Goal: Answer question/provide support: Share knowledge or assist other users

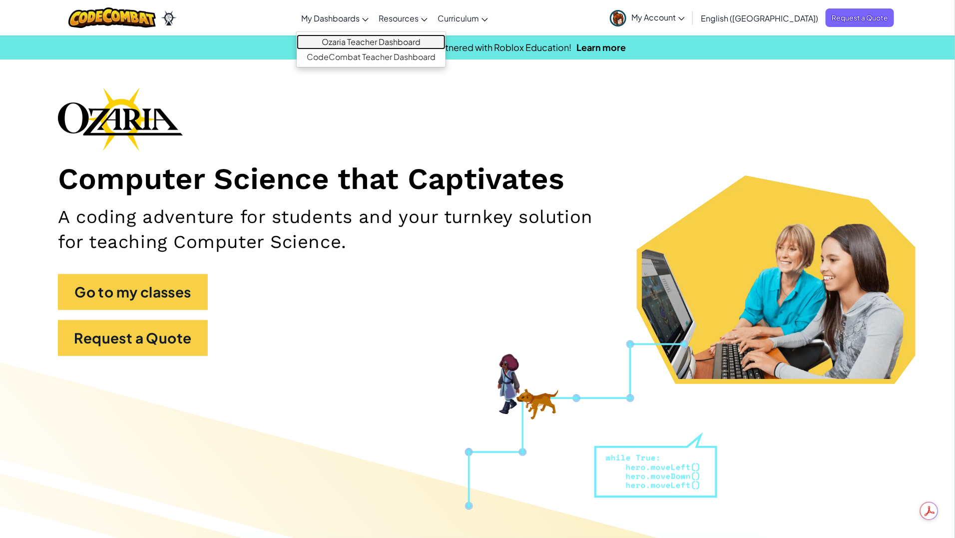
click at [376, 42] on link "Ozaria Teacher Dashboard" at bounding box center [371, 41] width 149 height 15
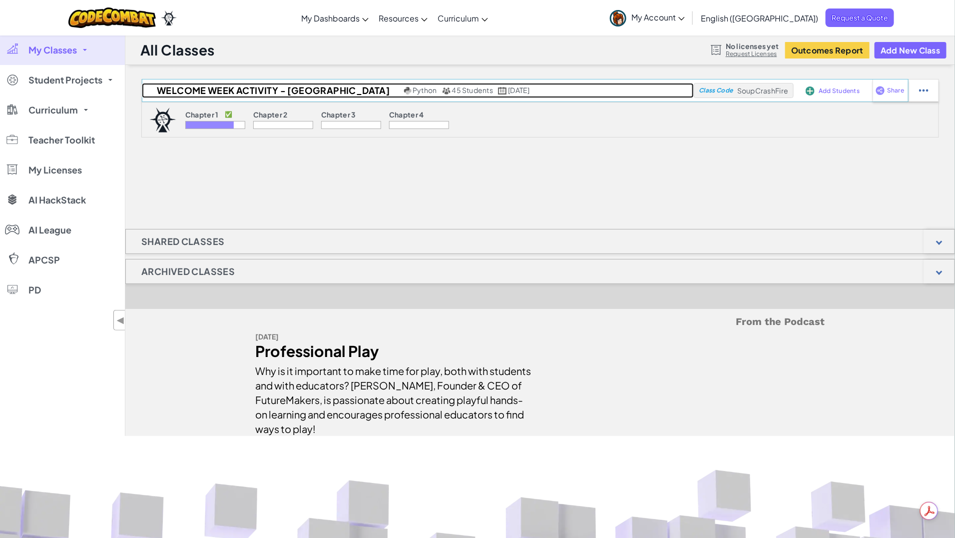
click at [452, 92] on span "45 Students" at bounding box center [472, 89] width 41 height 9
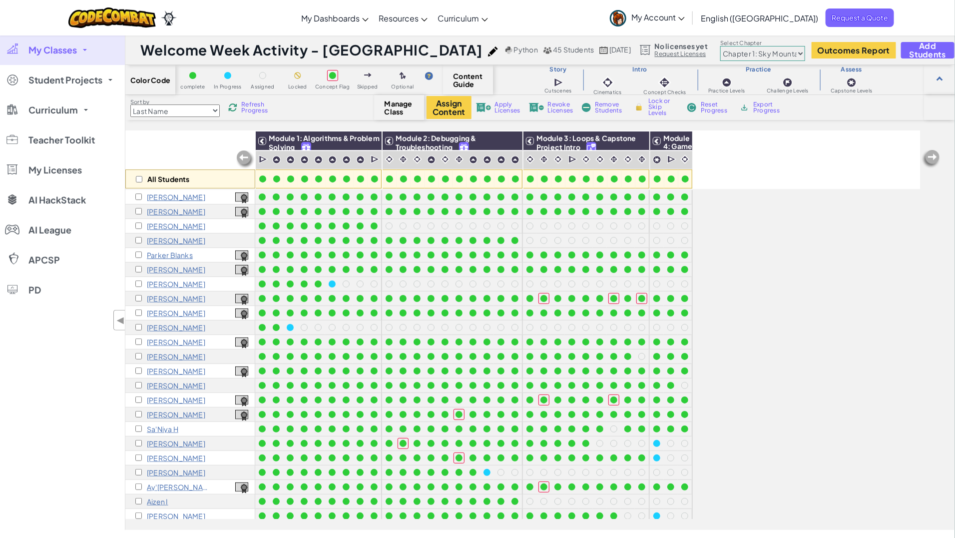
click at [276, 14] on div "Toggle navigation My Dashboards Ozaria Teacher Dashboard CodeCombat Teacher Das…" at bounding box center [478, 17] width 960 height 35
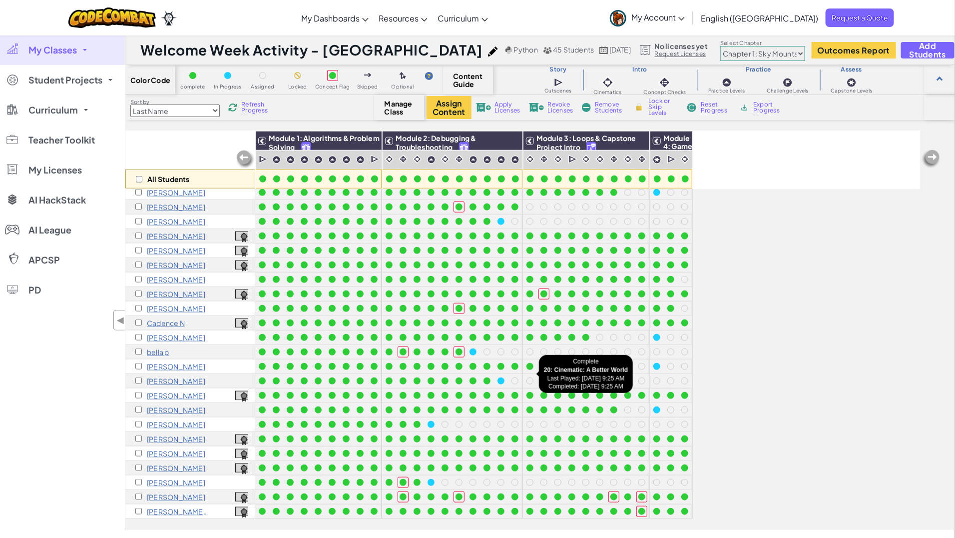
scroll to position [331, 0]
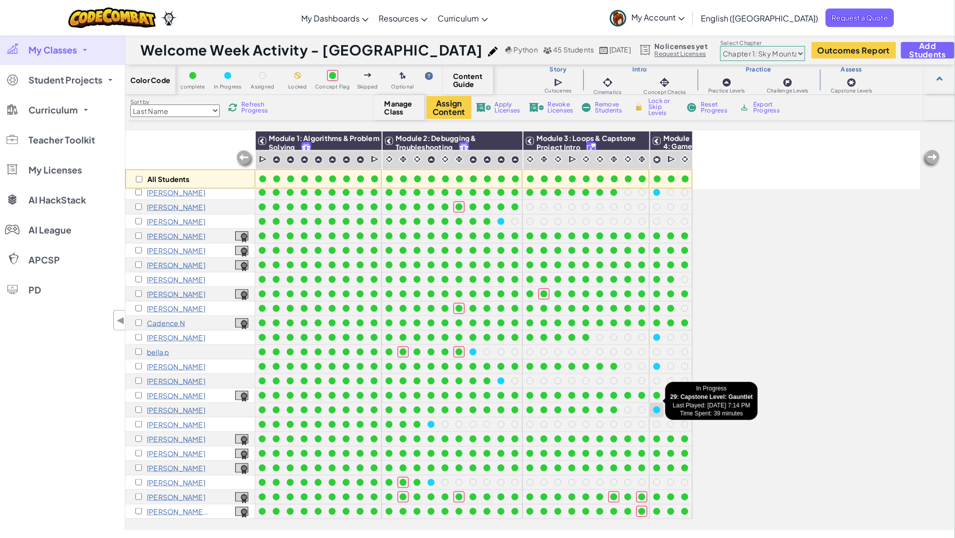
click at [656, 406] on div at bounding box center [657, 409] width 7 height 7
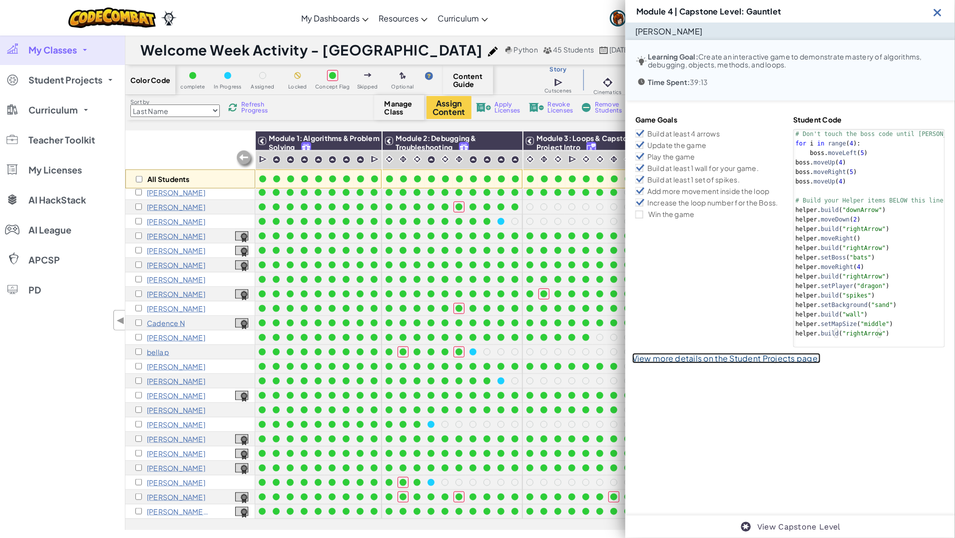
click at [713, 359] on link "View more details on the Student Projects page." at bounding box center [727, 358] width 188 height 10
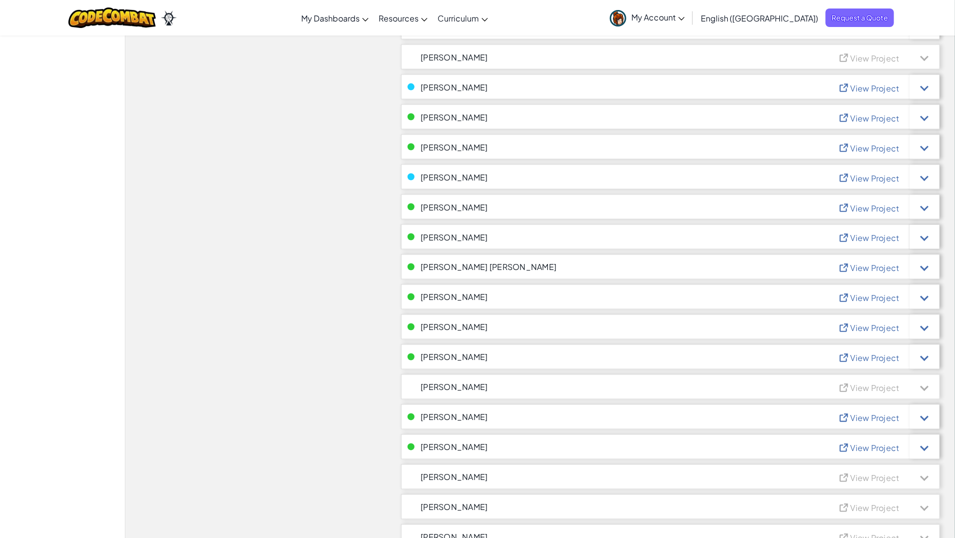
scroll to position [687, 0]
click at [51, 378] on div "My Classes All Classes Welcome Week Activity - Ozaria Student Projects Welcome …" at bounding box center [477, 67] width 955 height 1439
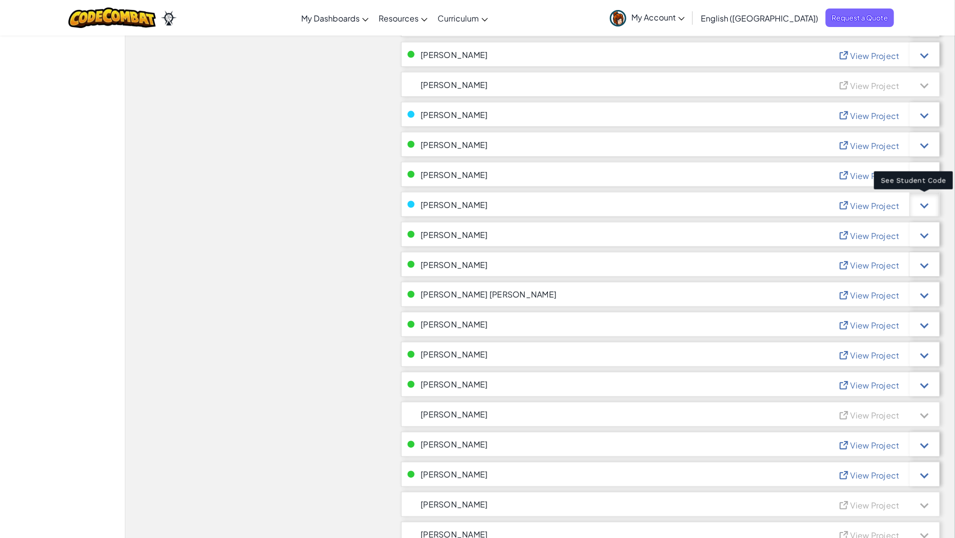
click at [920, 201] on div at bounding box center [925, 204] width 30 height 25
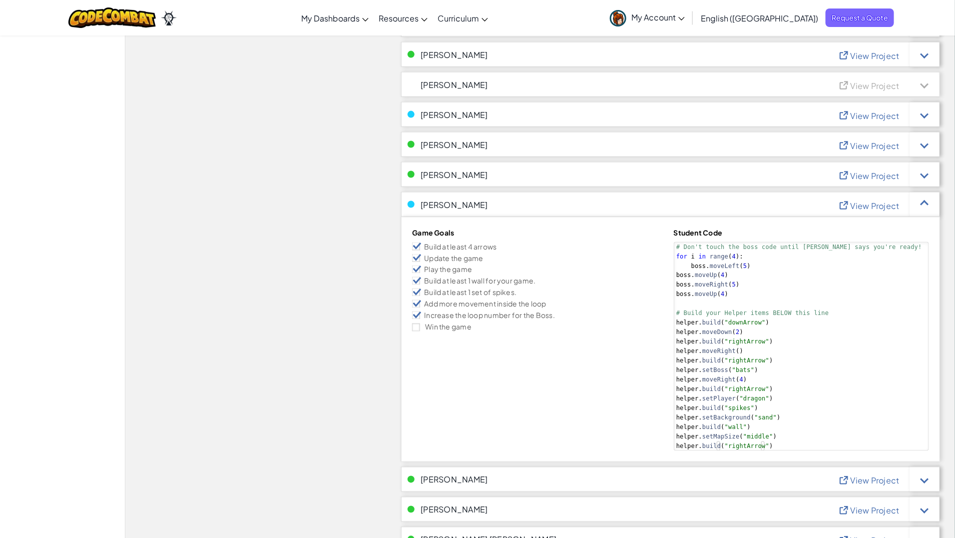
click at [857, 203] on span "View Project" at bounding box center [875, 205] width 49 height 10
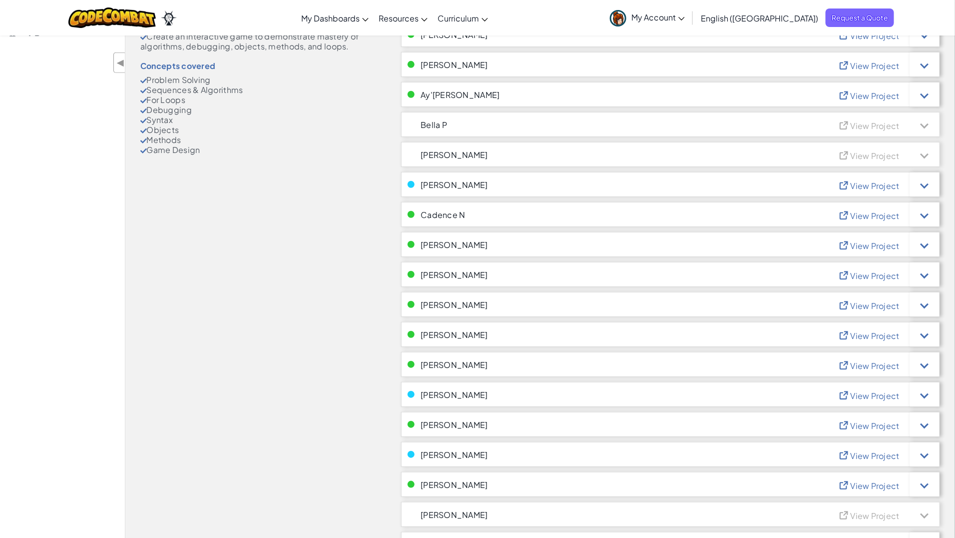
scroll to position [250, 0]
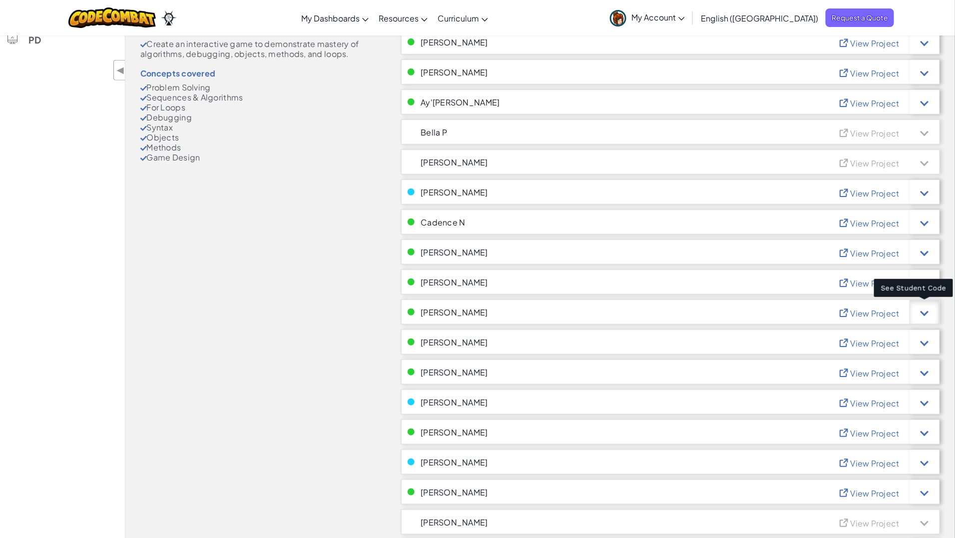
click at [921, 310] on div at bounding box center [925, 312] width 8 height 8
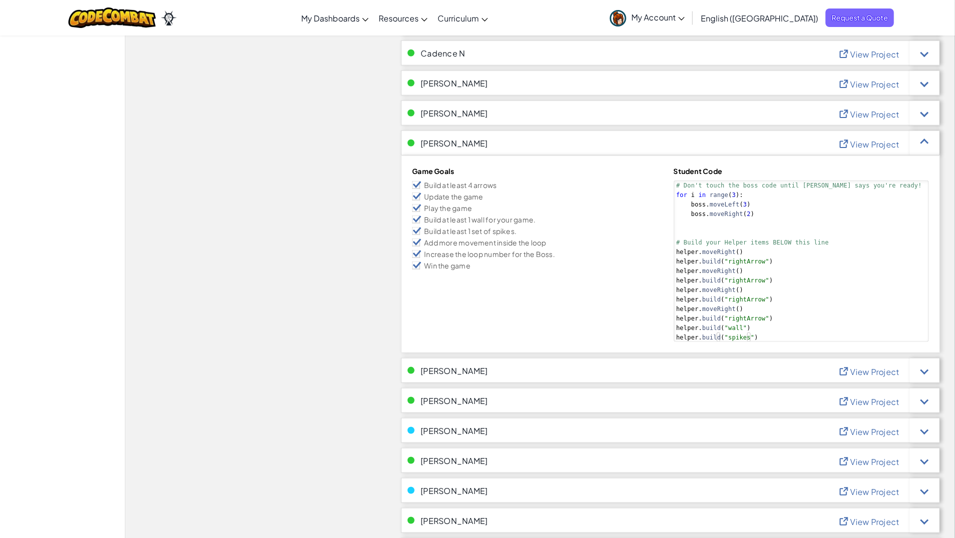
scroll to position [312, 0]
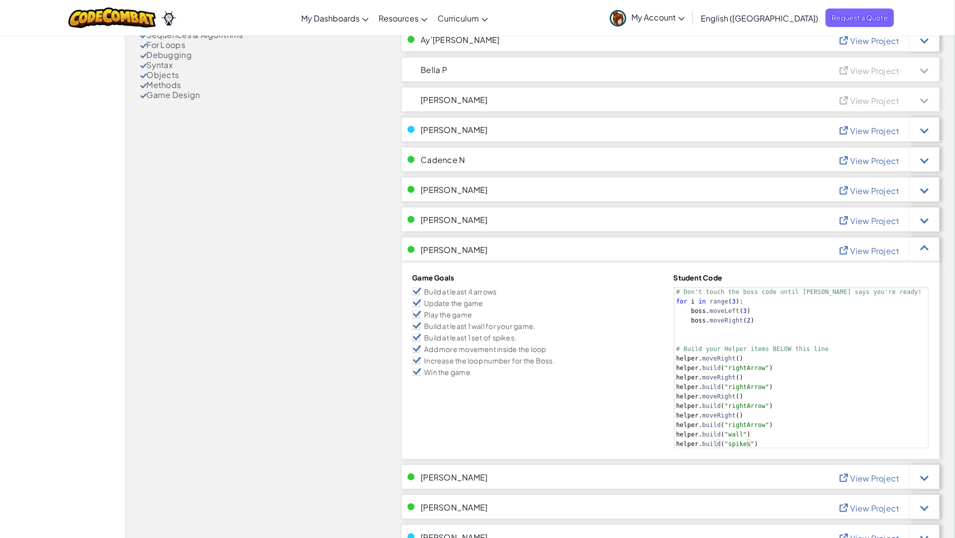
click at [865, 251] on span "View Project" at bounding box center [875, 250] width 49 height 10
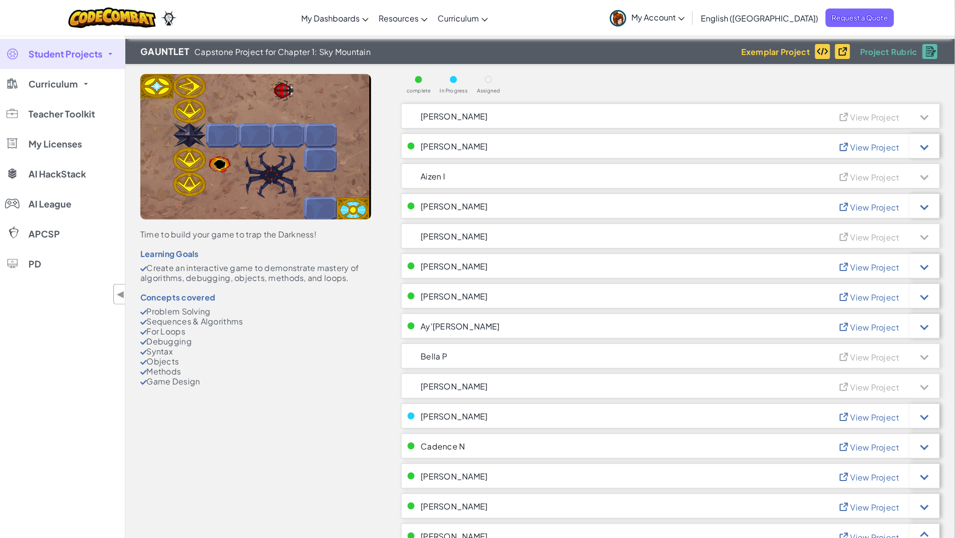
scroll to position [0, 0]
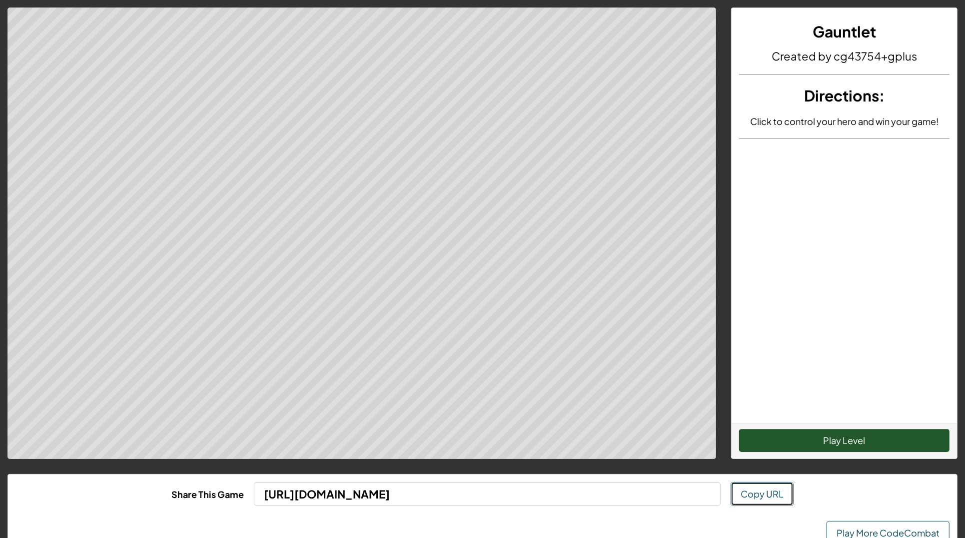
click at [751, 496] on span "Copy URL" at bounding box center [762, 493] width 43 height 11
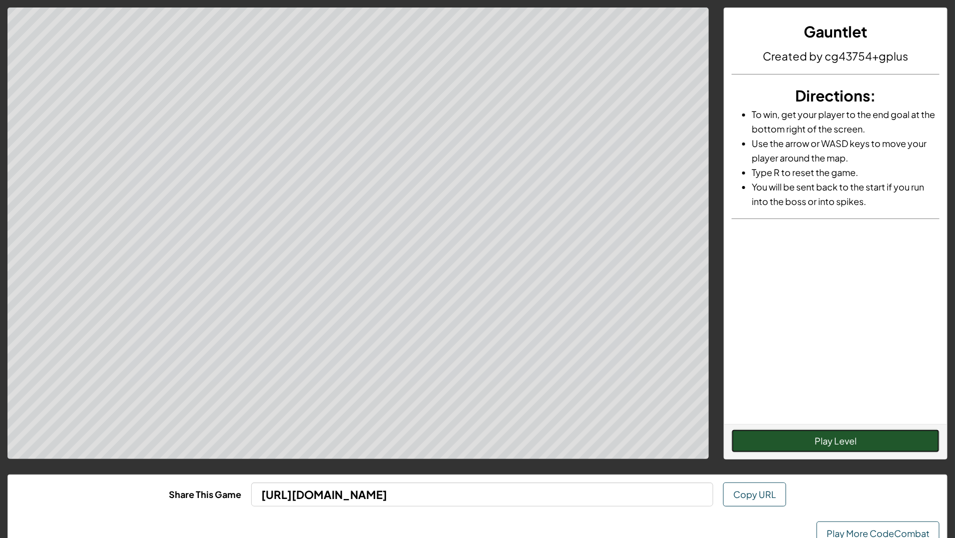
click at [818, 441] on button "Play Level" at bounding box center [836, 440] width 208 height 23
